Goal: Transaction & Acquisition: Purchase product/service

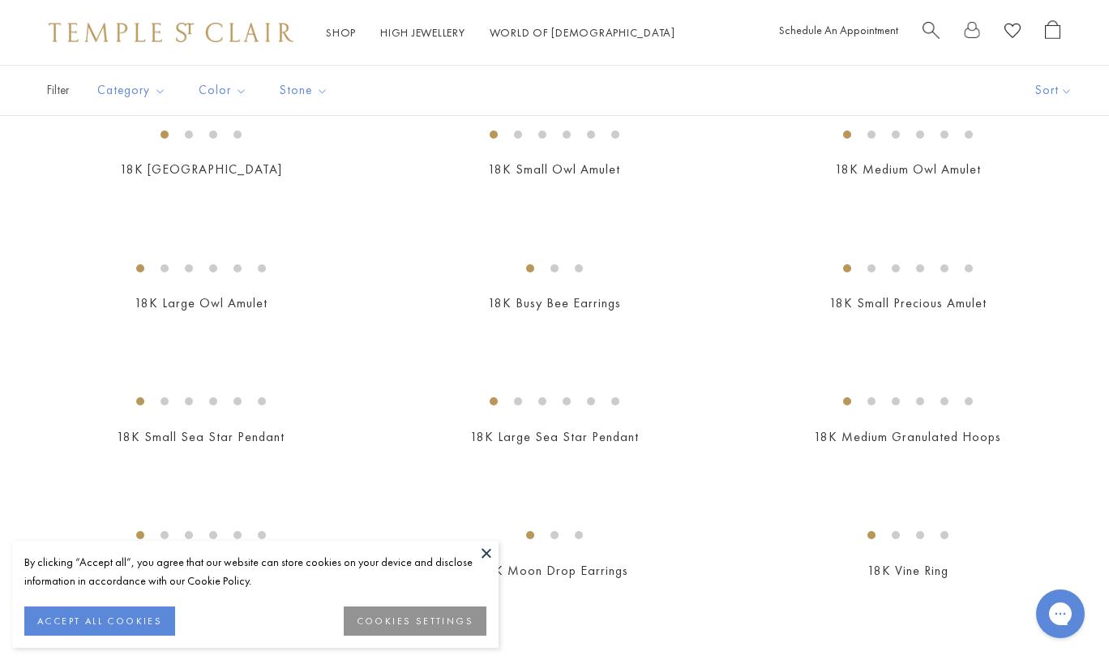
click at [0, 0] on img at bounding box center [0, 0] width 0 height 0
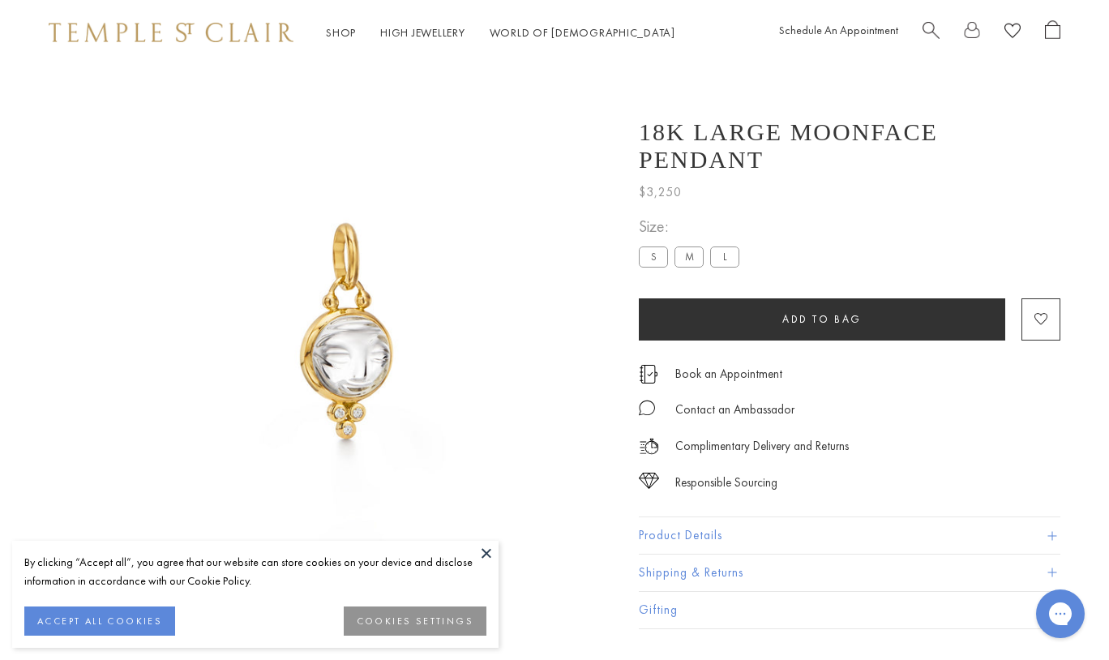
scroll to position [65, 0]
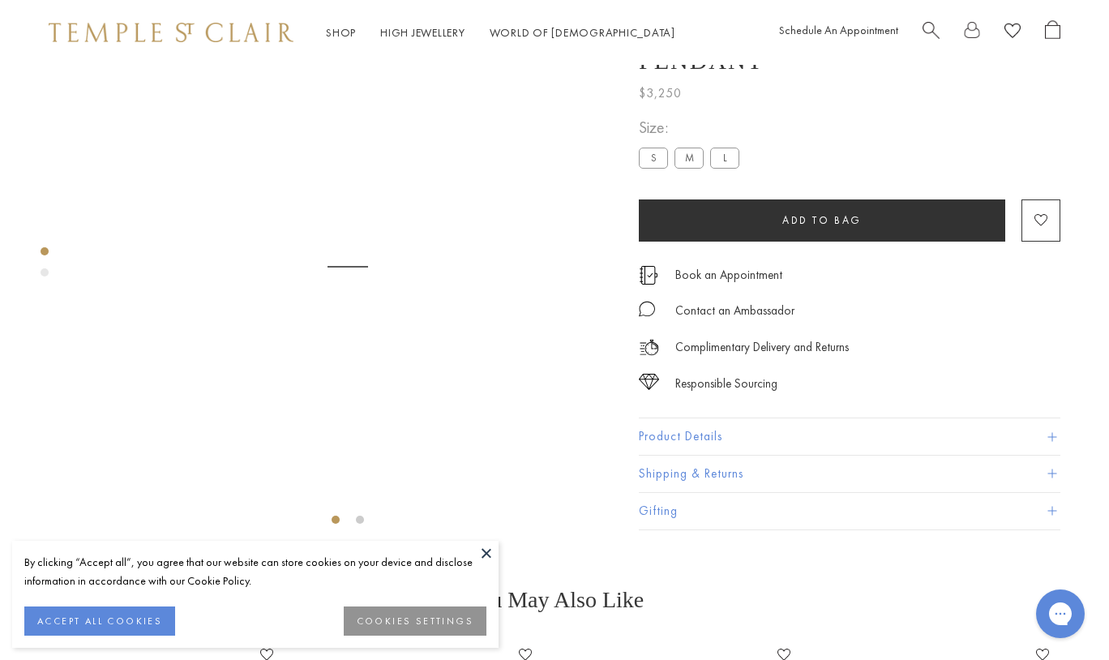
click at [688, 168] on label "M" at bounding box center [688, 157] width 29 height 20
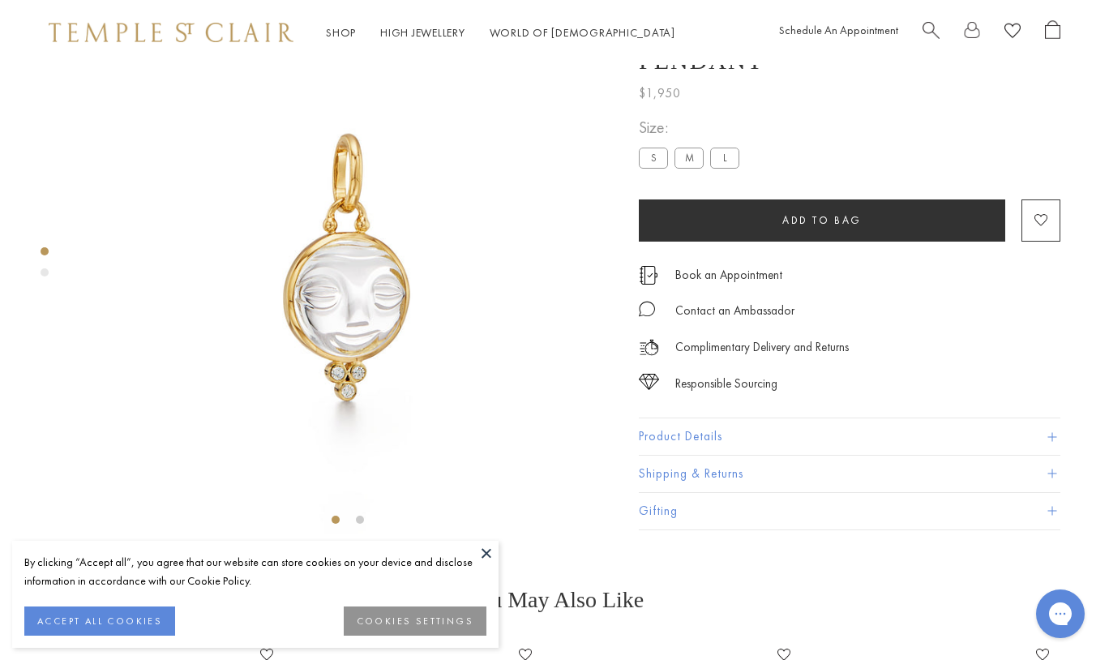
click at [652, 168] on label "S" at bounding box center [653, 157] width 29 height 20
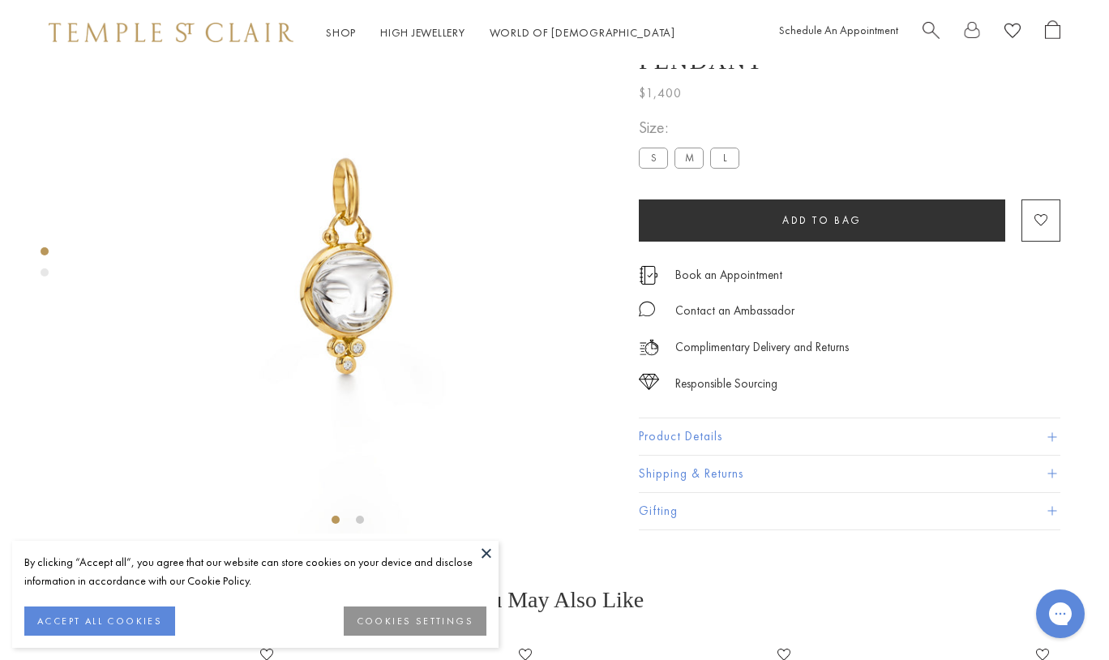
click at [719, 168] on label "L" at bounding box center [724, 157] width 29 height 20
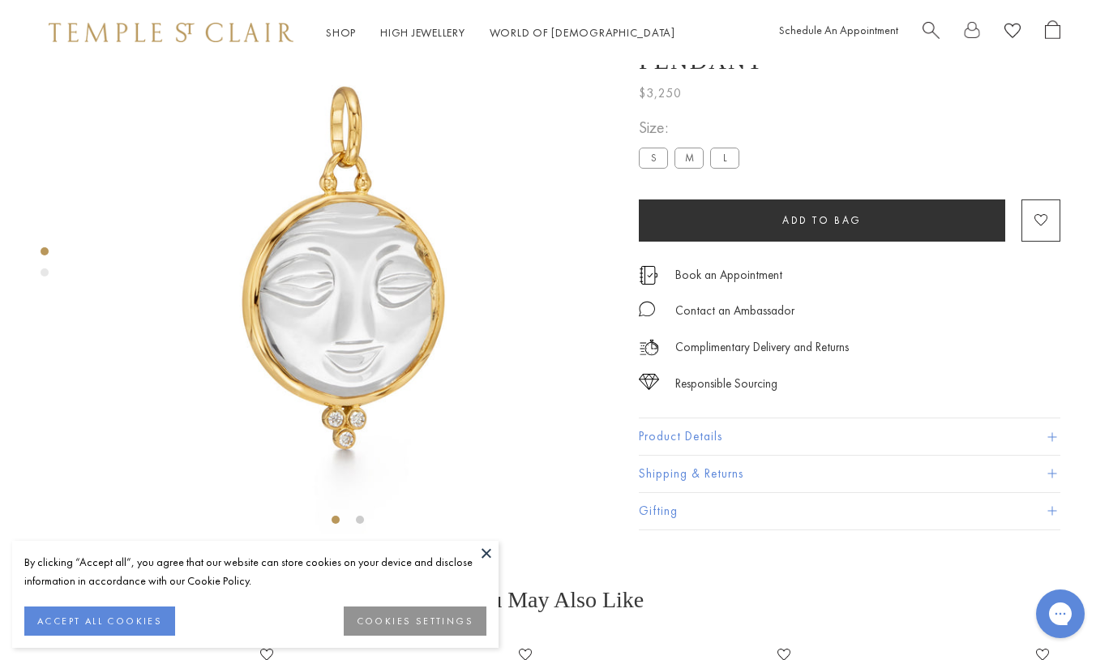
scroll to position [64, 0]
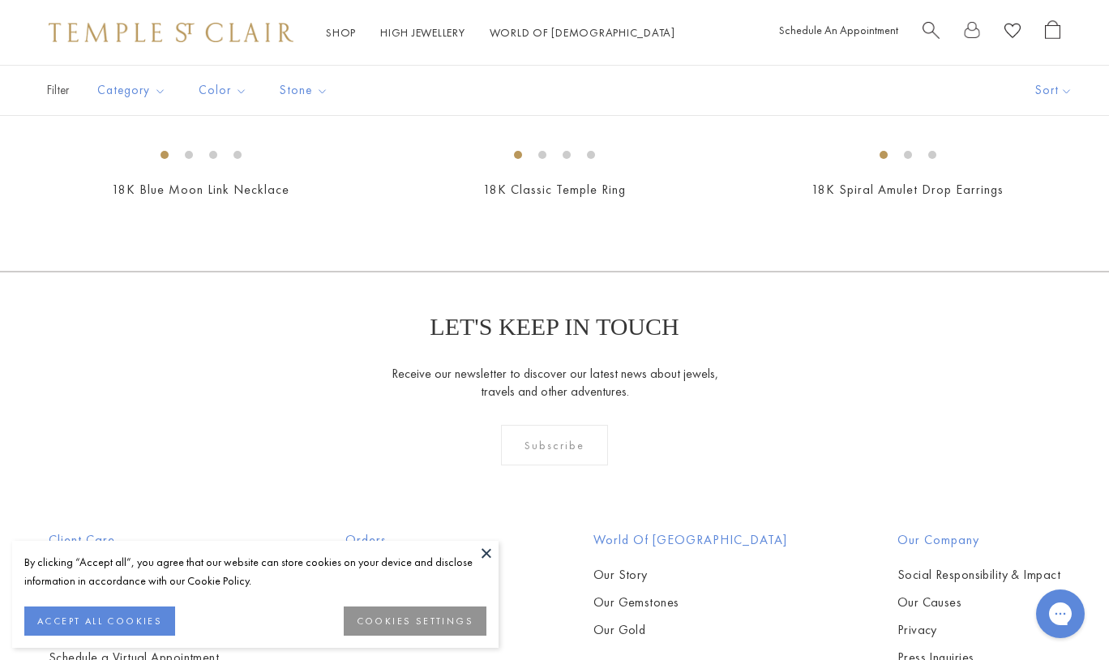
scroll to position [529, 0]
